Goal: Information Seeking & Learning: Learn about a topic

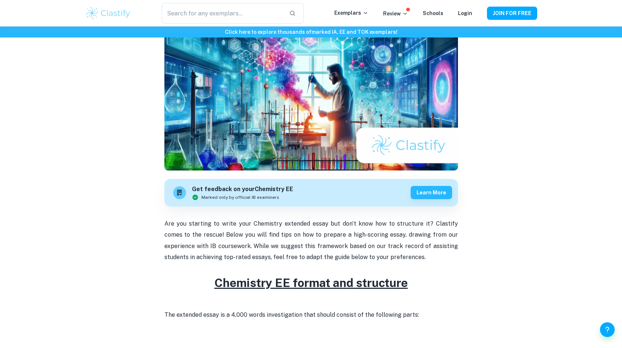
scroll to position [85, 0]
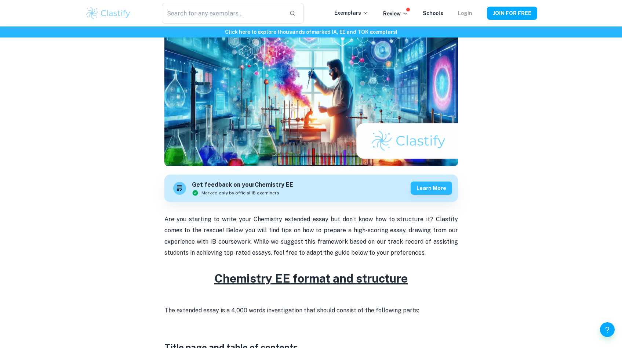
click at [332, 15] on link "Login" at bounding box center [465, 13] width 14 height 6
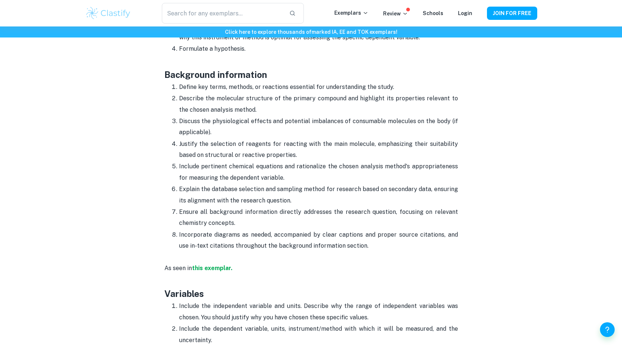
scroll to position [704, 0]
click at [289, 122] on p "Discuss the physiological effects and potential imbalances of consumable molecu…" at bounding box center [318, 126] width 279 height 22
click at [332, 131] on p "Discuss the physiological effects and potential imbalances of consumable molecu…" at bounding box center [318, 126] width 279 height 22
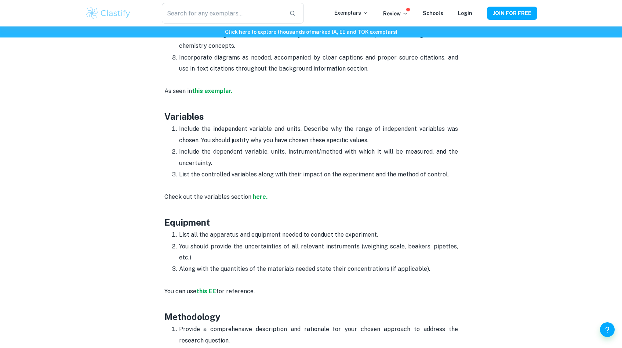
scroll to position [851, 0]
